Goal: Task Accomplishment & Management: Use online tool/utility

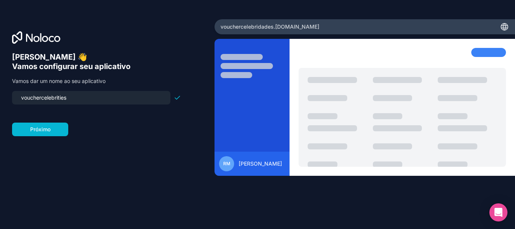
drag, startPoint x: 74, startPoint y: 98, endPoint x: 30, endPoint y: 98, distance: 43.7
click at [30, 98] on input "vouchercelebrities" at bounding box center [91, 97] width 149 height 11
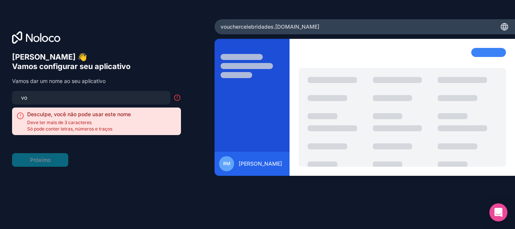
type input "v"
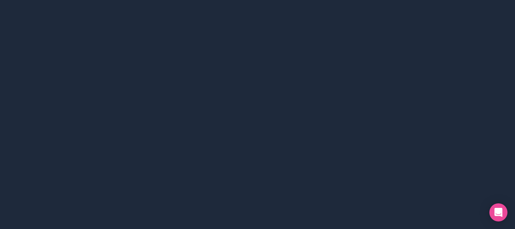
drag, startPoint x: 514, startPoint y: 35, endPoint x: 236, endPoint y: 29, distance: 278.2
click at [236, 29] on div at bounding box center [257, 114] width 515 height 229
click at [86, 73] on div at bounding box center [257, 114] width 515 height 229
click at [86, 71] on div at bounding box center [257, 114] width 515 height 229
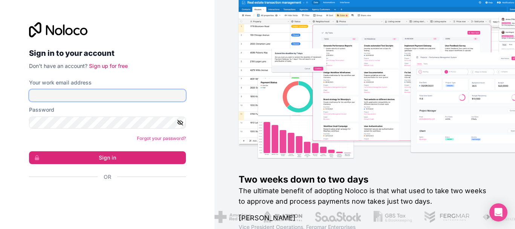
click at [95, 93] on input "Your work email address" at bounding box center [107, 95] width 157 height 12
type input "[PERSON_NAME][EMAIL_ADDRESS][DOMAIN_NAME]"
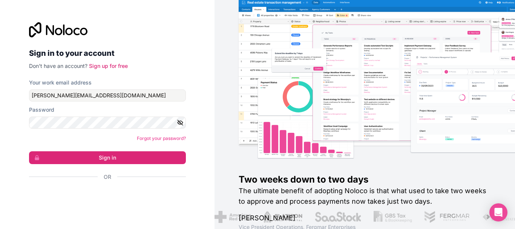
click at [96, 112] on div "Password" at bounding box center [107, 110] width 157 height 8
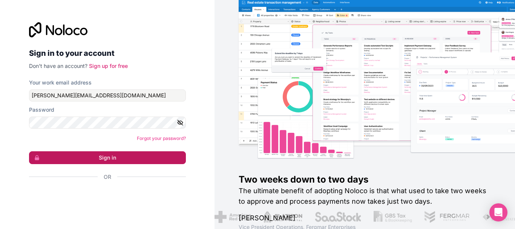
click at [112, 157] on button "Sign in" at bounding box center [107, 157] width 157 height 13
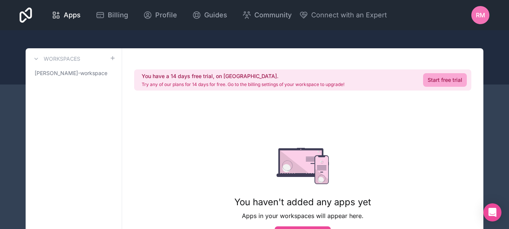
click at [404, 50] on div "You have a 14 days free trial, on [GEOGRAPHIC_DATA]. Try any of our plans for 1…" at bounding box center [302, 175] width 361 height 255
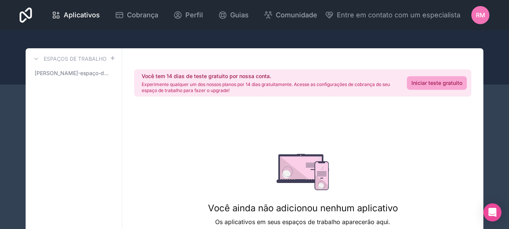
click at [441, 29] on div "Aplicativos Cobrança Perfil Guias Comunidade Entre em contato com um especialis…" at bounding box center [255, 15] width 482 height 30
click at [481, 14] on font "RM" at bounding box center [480, 15] width 9 height 8
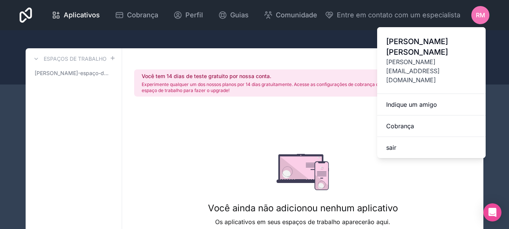
click at [326, 31] on div at bounding box center [254, 57] width 509 height 54
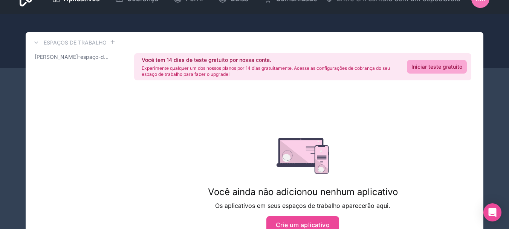
scroll to position [17, 0]
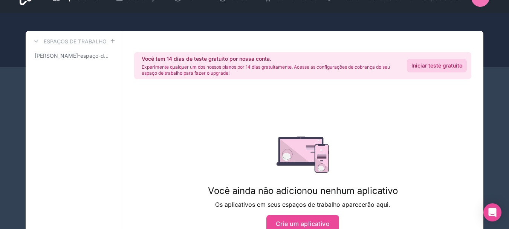
click at [443, 66] on font "Iniciar teste gratuito" at bounding box center [437, 65] width 51 height 6
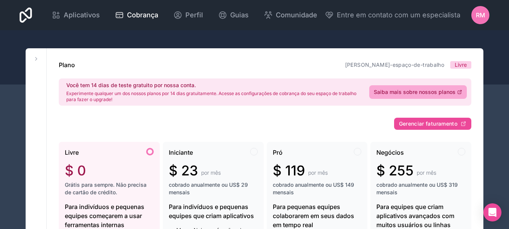
click at [270, 33] on div at bounding box center [254, 57] width 509 height 54
click at [462, 39] on div at bounding box center [254, 57] width 509 height 54
click at [105, 38] on div at bounding box center [254, 57] width 509 height 54
click at [34, 60] on icon at bounding box center [36, 59] width 6 height 6
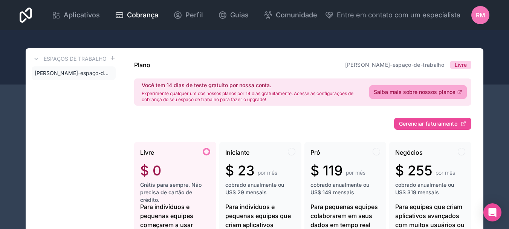
click at [369, 37] on div at bounding box center [254, 57] width 509 height 54
click at [83, 71] on font "[PERSON_NAME]-espaço-de-trabalho" at bounding box center [82, 73] width 95 height 6
click at [108, 72] on icon at bounding box center [110, 73] width 6 height 6
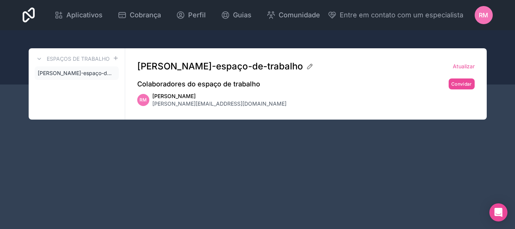
click at [98, 32] on div at bounding box center [257, 57] width 515 height 54
click at [359, 179] on div "Aplicativos Cobrança [PERSON_NAME] Comunidade Entre em contato com um especiali…" at bounding box center [257, 114] width 515 height 229
click at [93, 12] on font "Aplicativos" at bounding box center [84, 15] width 36 height 8
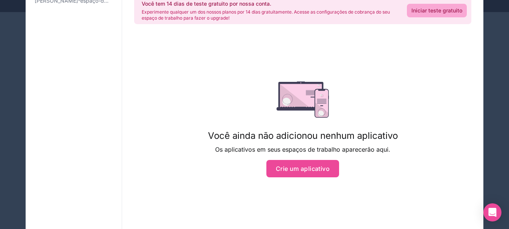
scroll to position [99, 0]
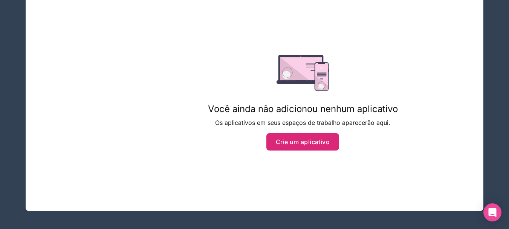
click at [317, 142] on font "Crie um aplicativo" at bounding box center [303, 142] width 54 height 8
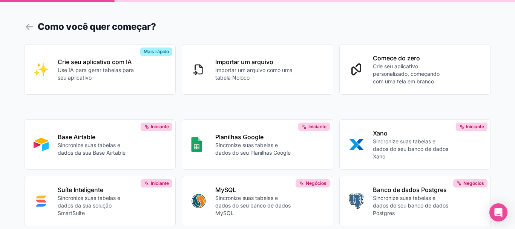
scroll to position [0, 0]
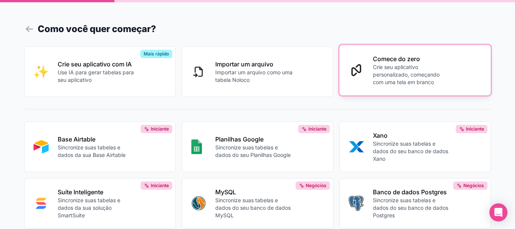
click at [421, 66] on p "Crie seu aplicativo personalizado, começando com uma tela em branco" at bounding box center [412, 74] width 78 height 23
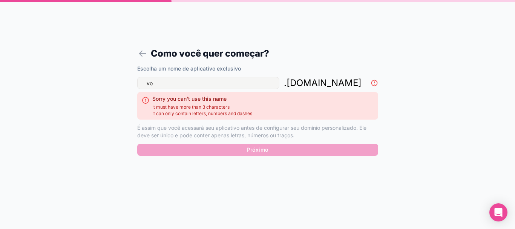
type input "v"
type input "c"
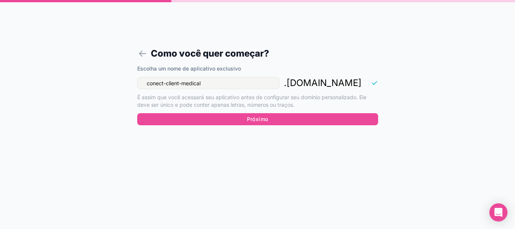
click at [150, 89] on input "conect-client-medical" at bounding box center [208, 83] width 142 height 12
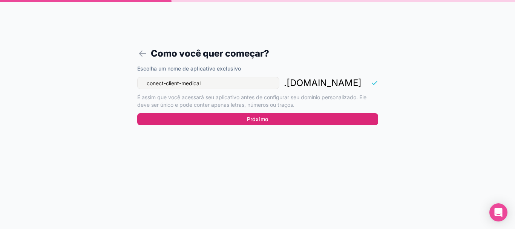
type input "conect-client-medical"
click at [288, 125] on button "Próximo" at bounding box center [257, 119] width 241 height 12
